Goal: Ask a question

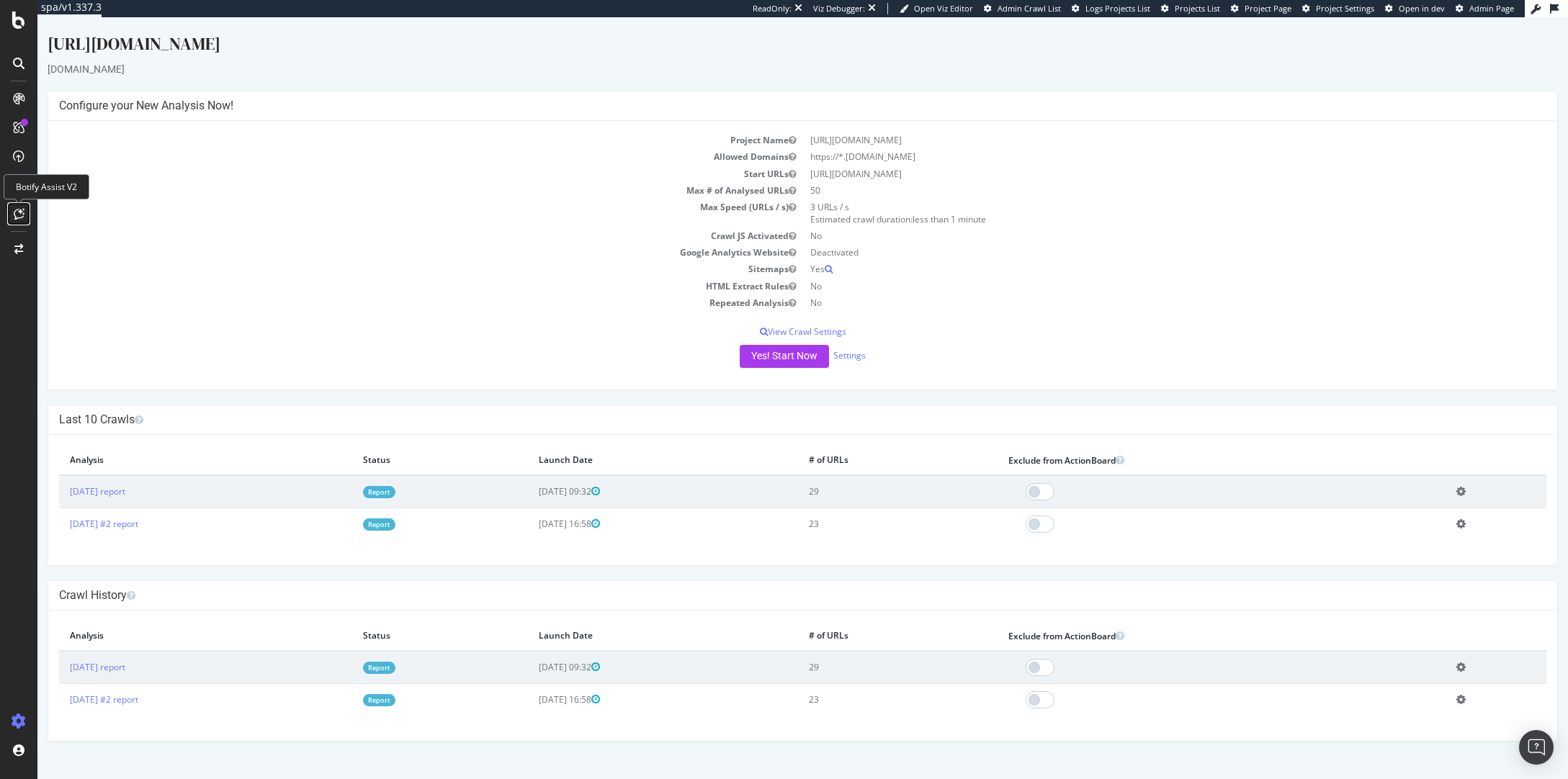
click at [23, 208] on icon at bounding box center [19, 214] width 11 height 12
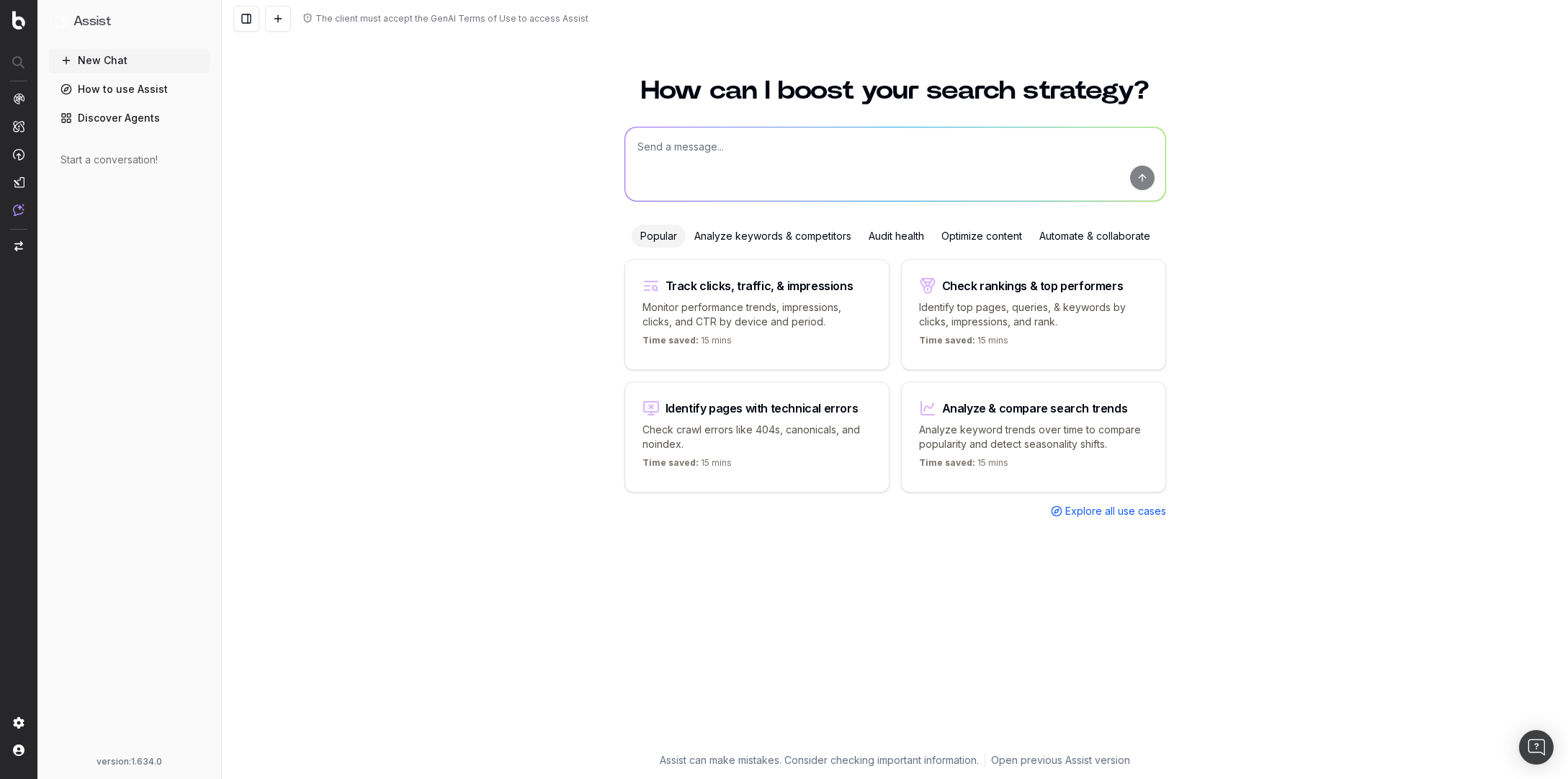
click at [814, 148] on textarea at bounding box center [895, 164] width 540 height 73
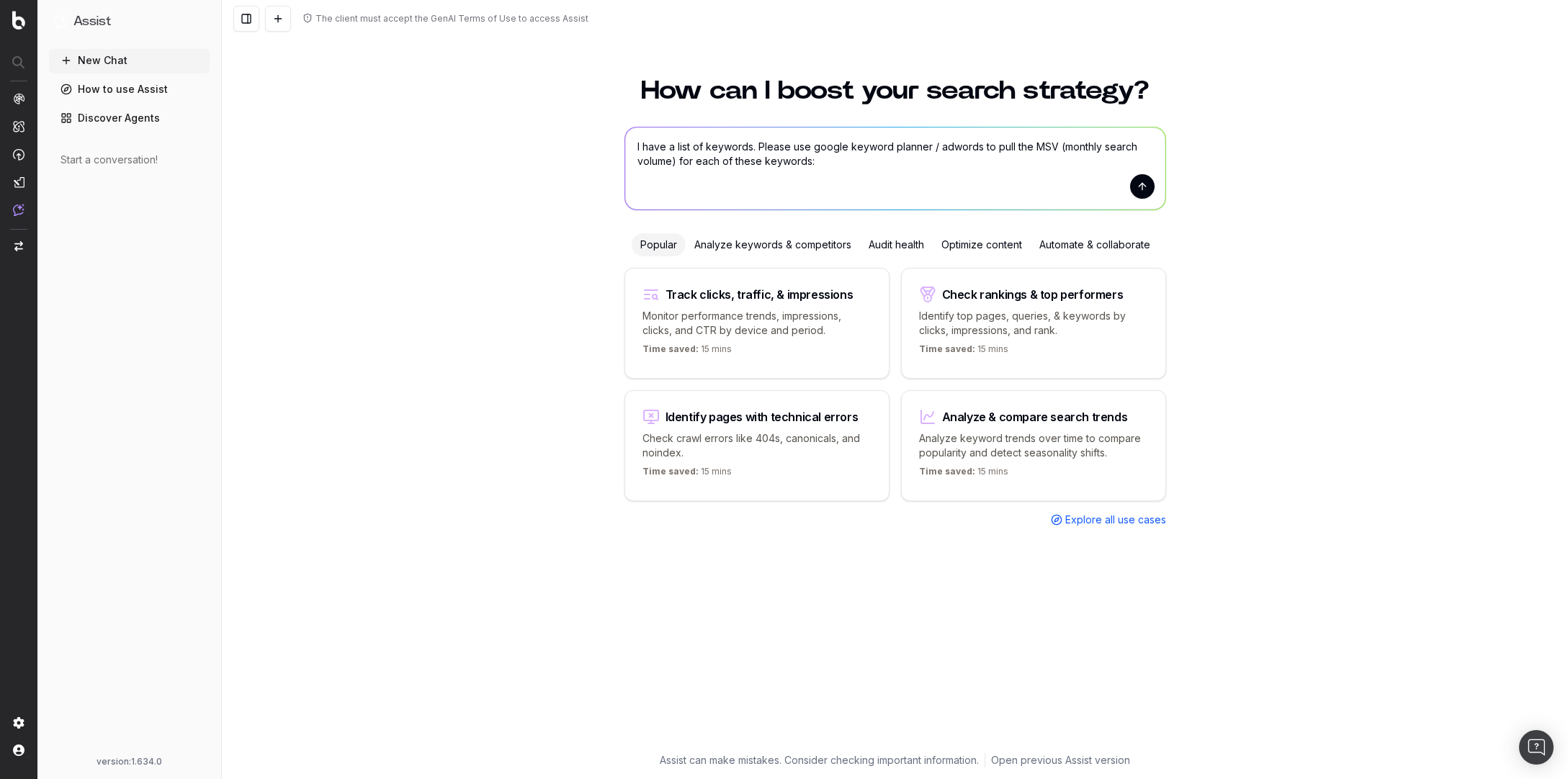
paste textarea "what is an amazon referral fee amazon referral fee vs commission amazon seller …"
type textarea "I have a list of keywords. Please use google keyword planner / adwords to pull …"
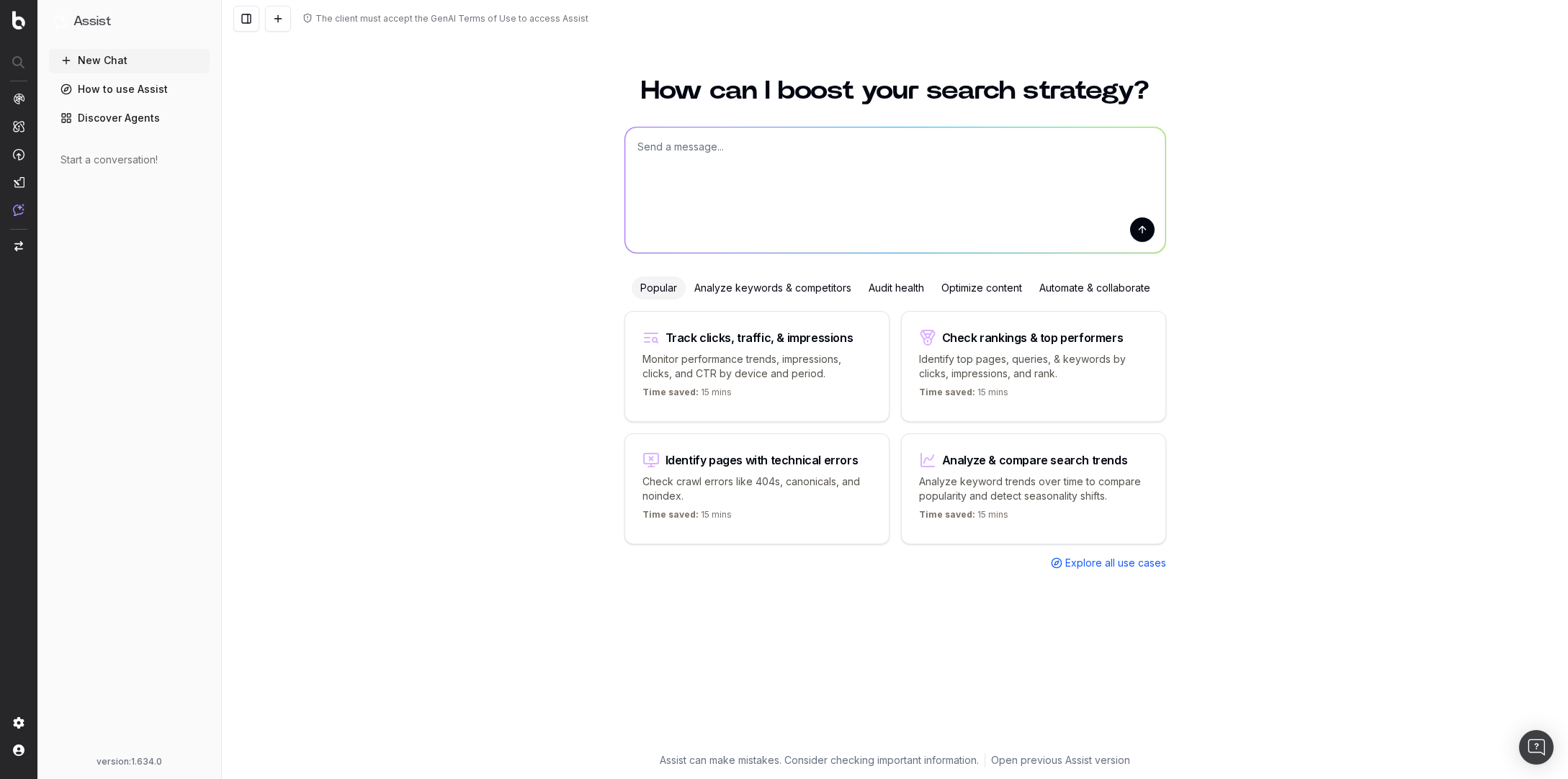
type textarea "\"
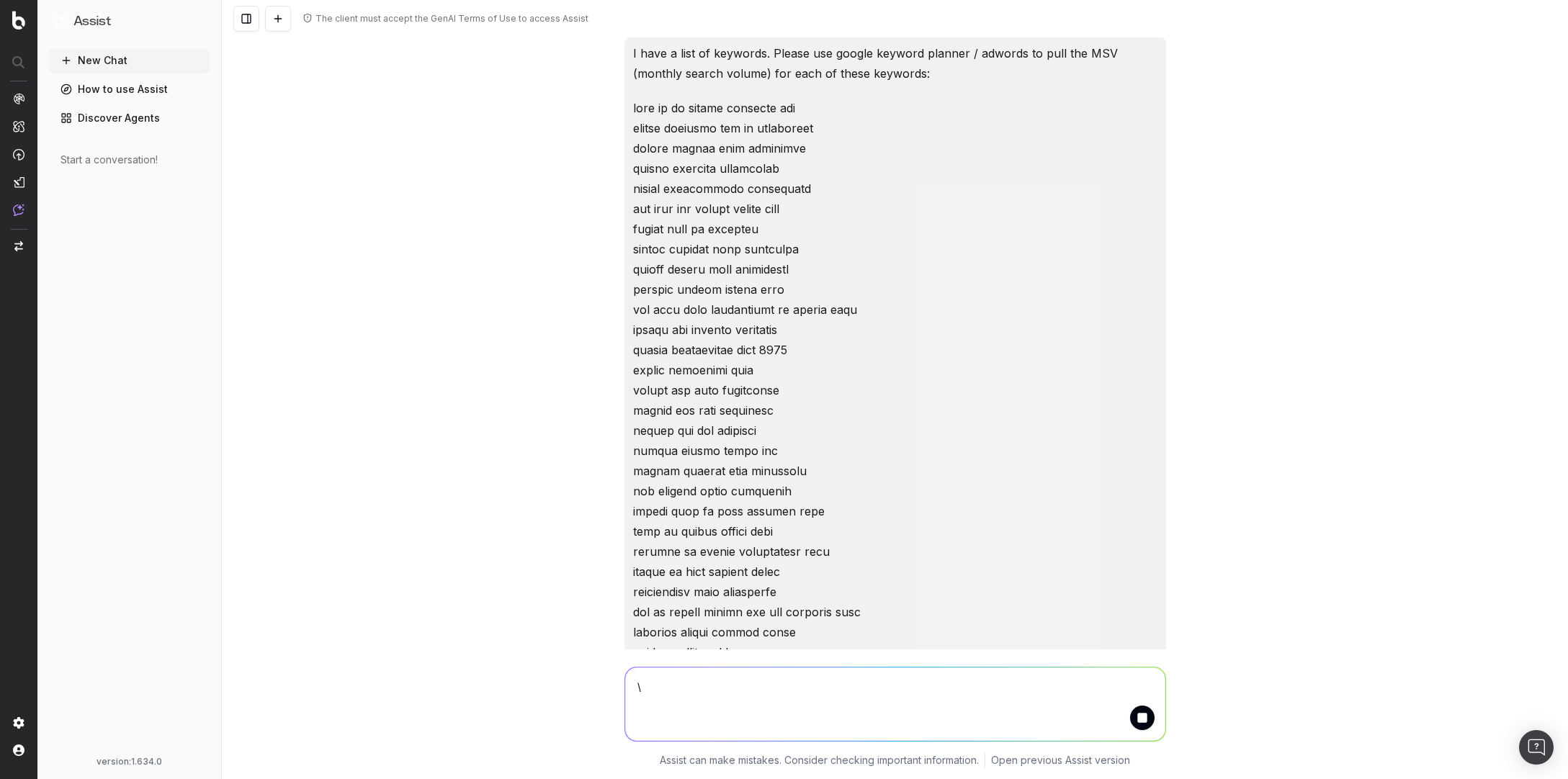
click at [762, 695] on textarea "\" at bounding box center [895, 704] width 540 height 73
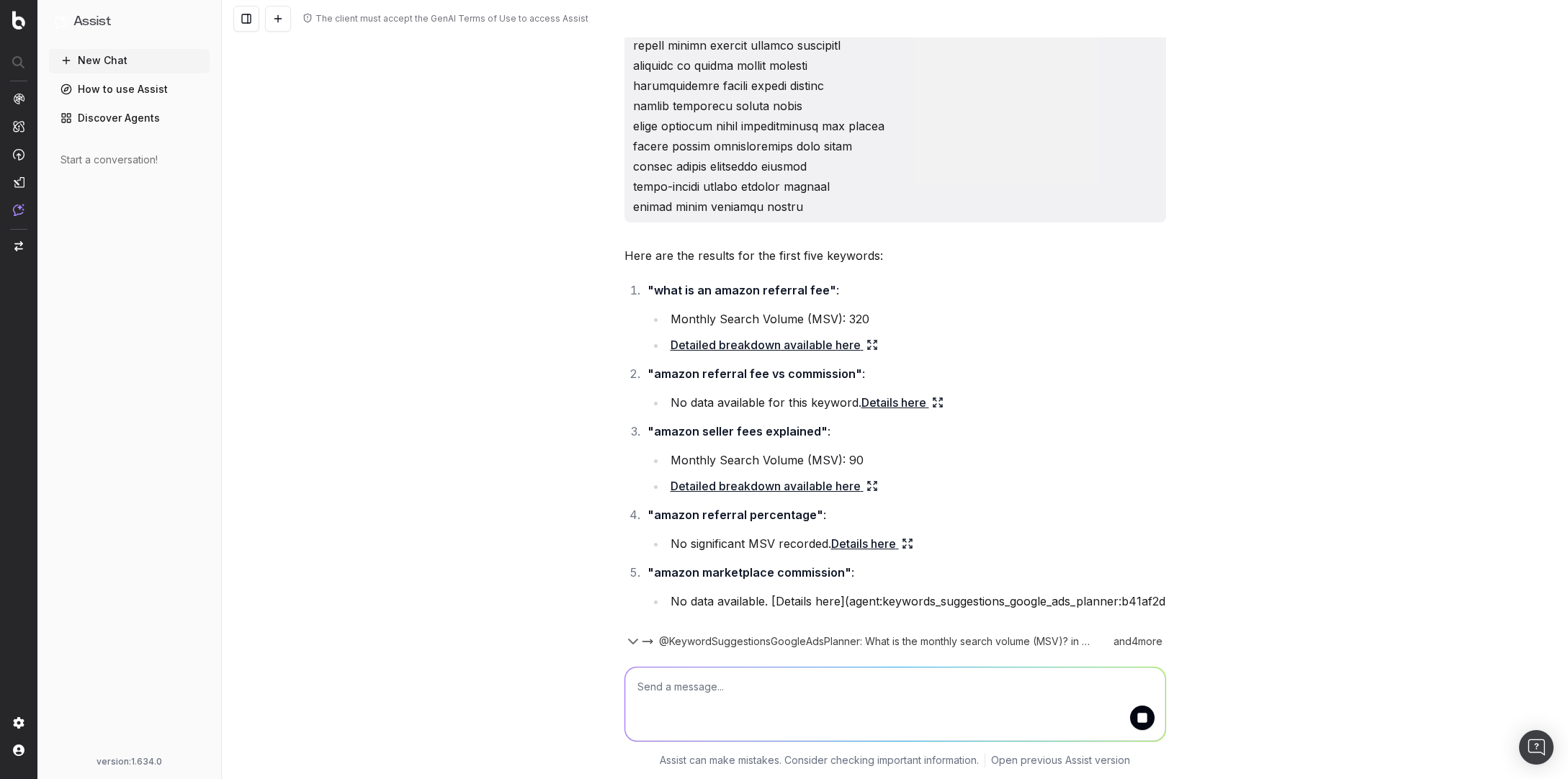
scroll to position [4698, 0]
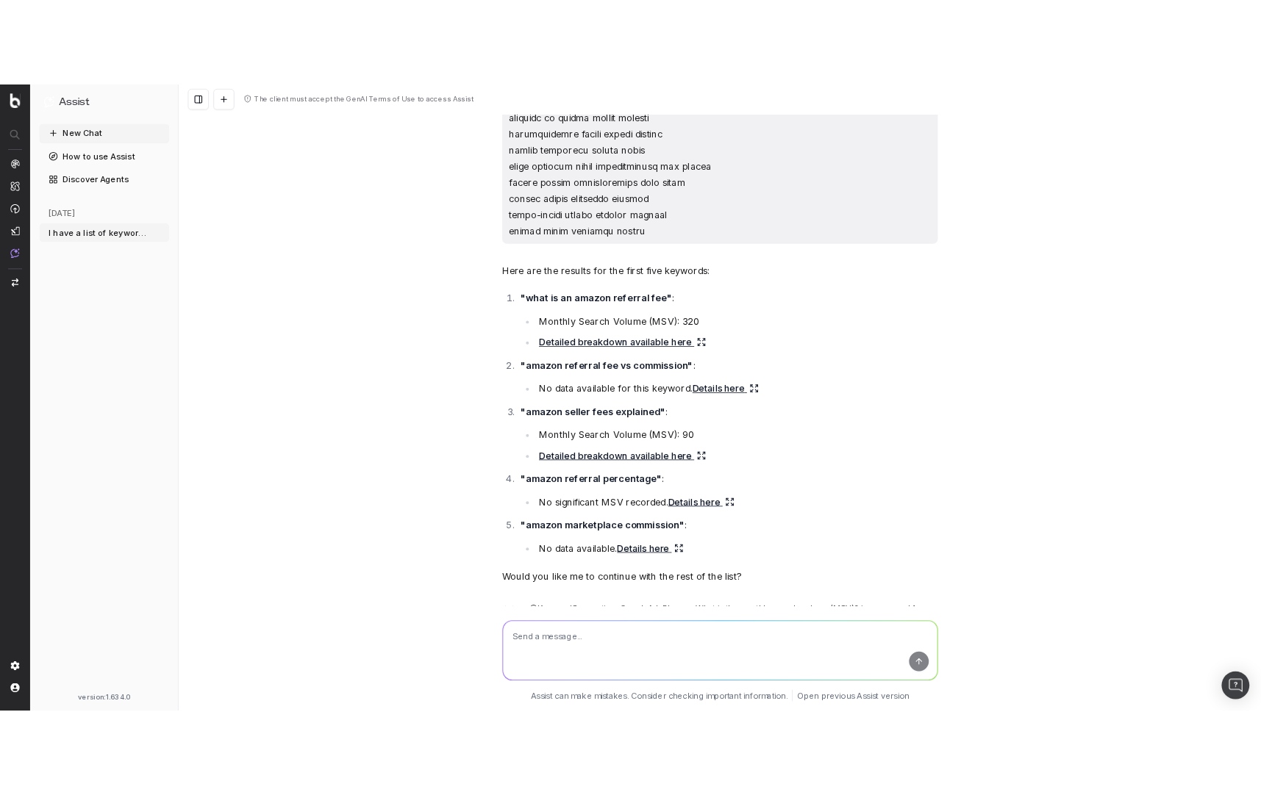
scroll to position [4906, 0]
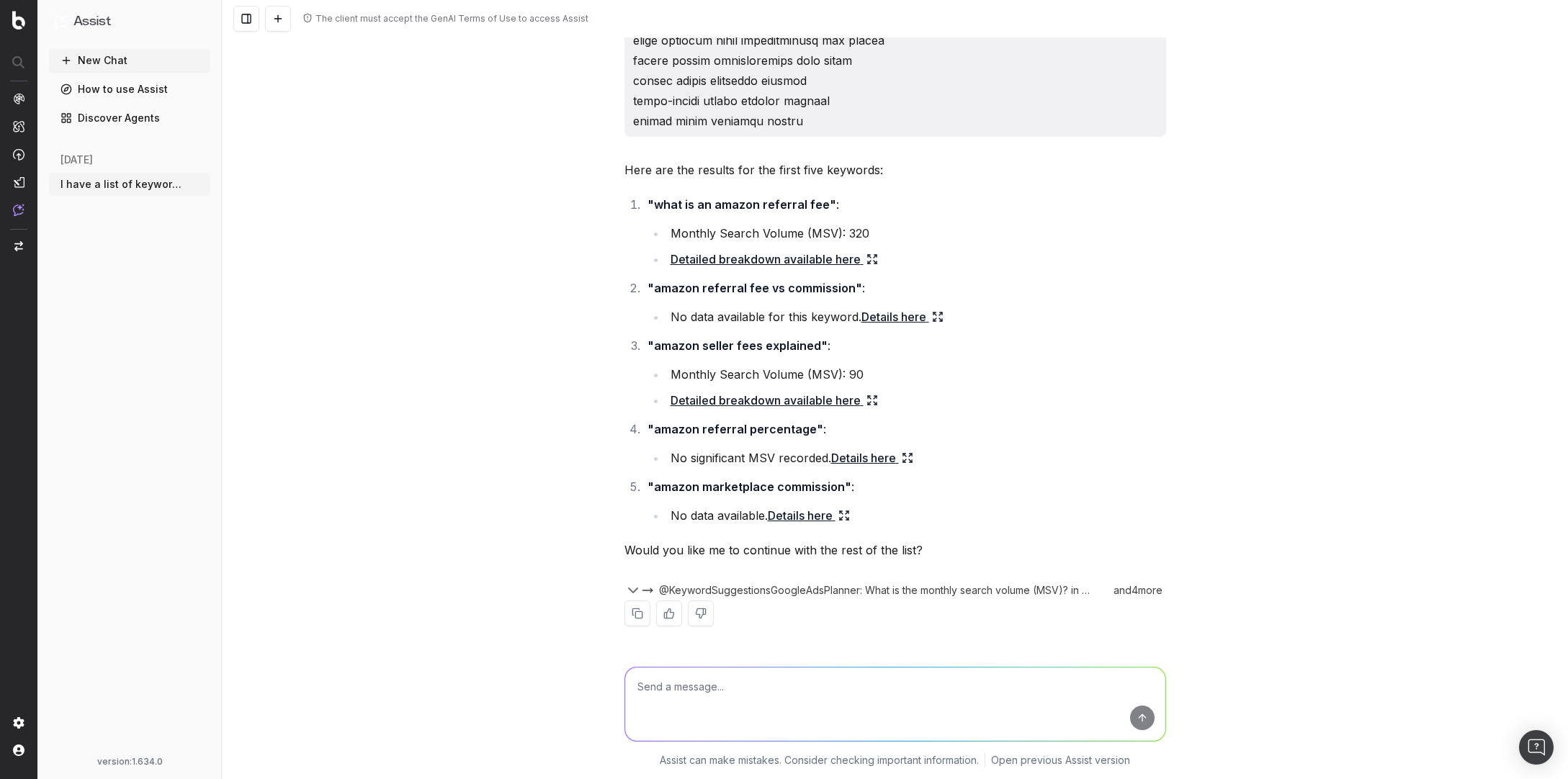
click at [939, 711] on textarea at bounding box center [895, 704] width 540 height 73
type textarea "Please"
